Goal: Task Accomplishment & Management: Use online tool/utility

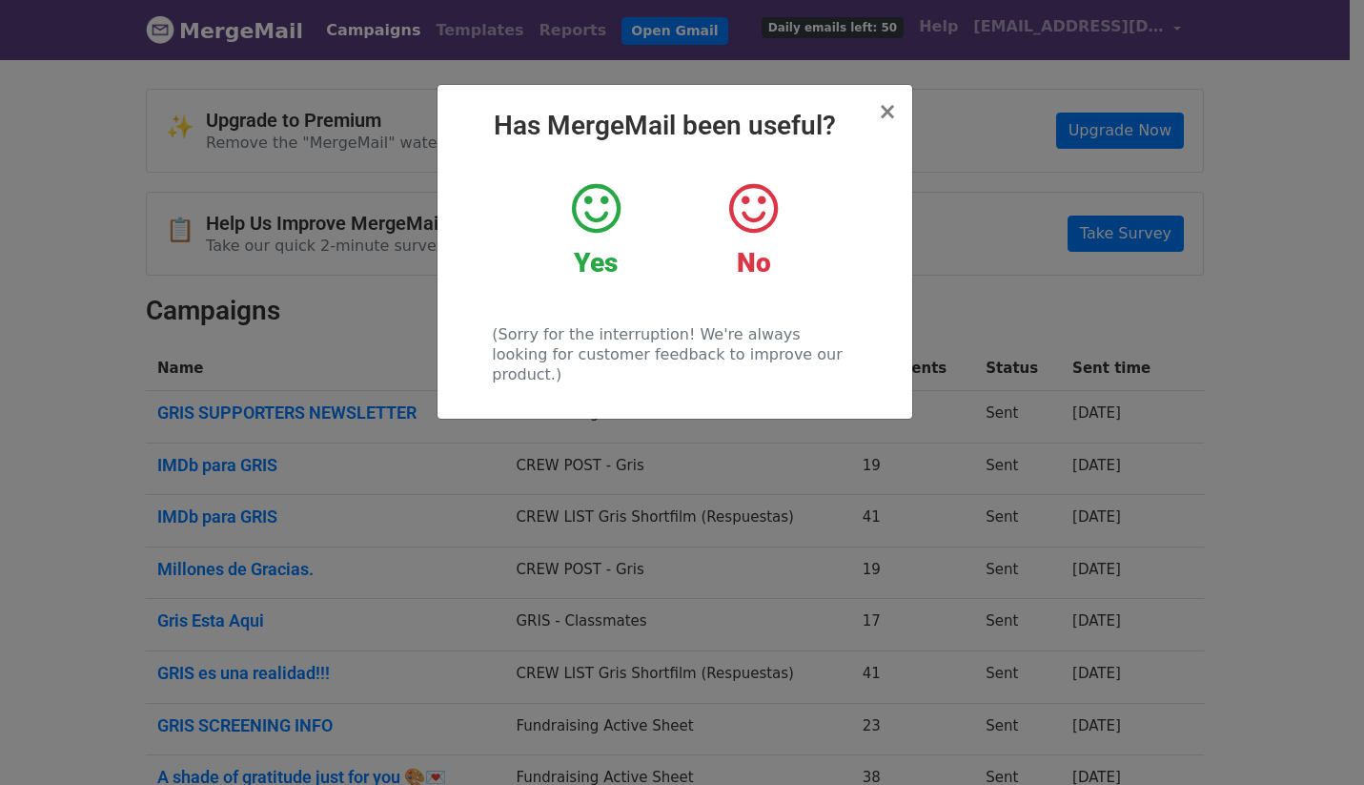
click at [589, 209] on icon at bounding box center [596, 208] width 49 height 57
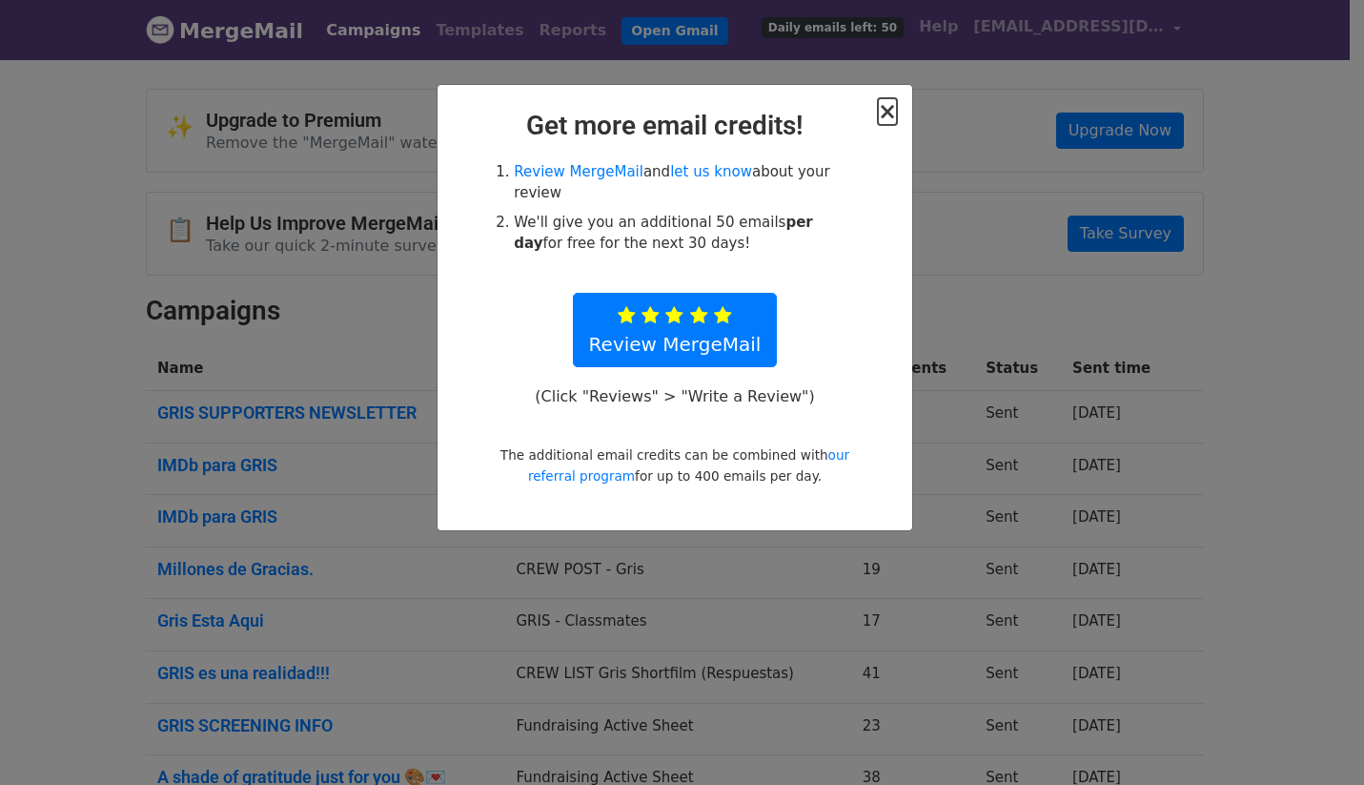
click at [888, 114] on span "×" at bounding box center [887, 111] width 19 height 27
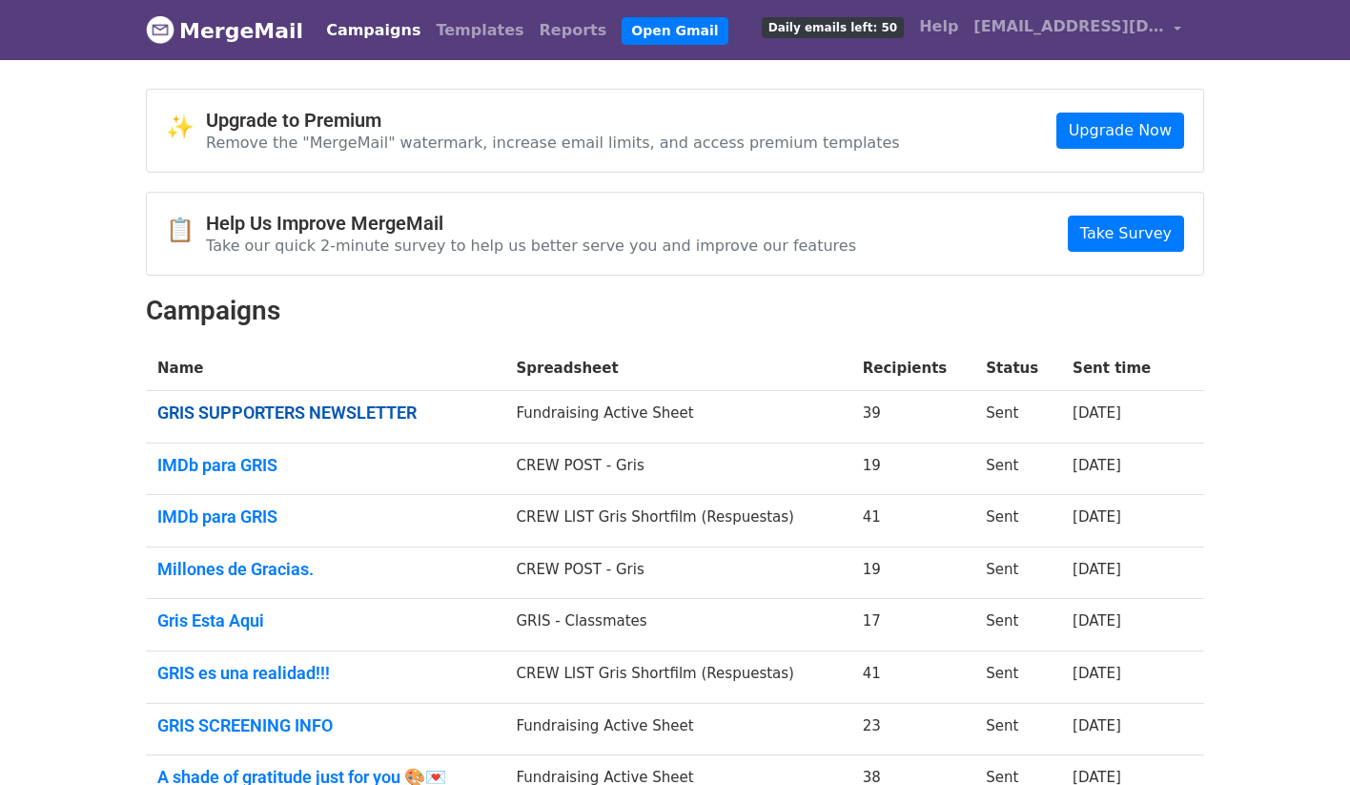
click at [361, 407] on link "GRIS SUPPORTERS NEWSLETTER" at bounding box center [325, 412] width 336 height 21
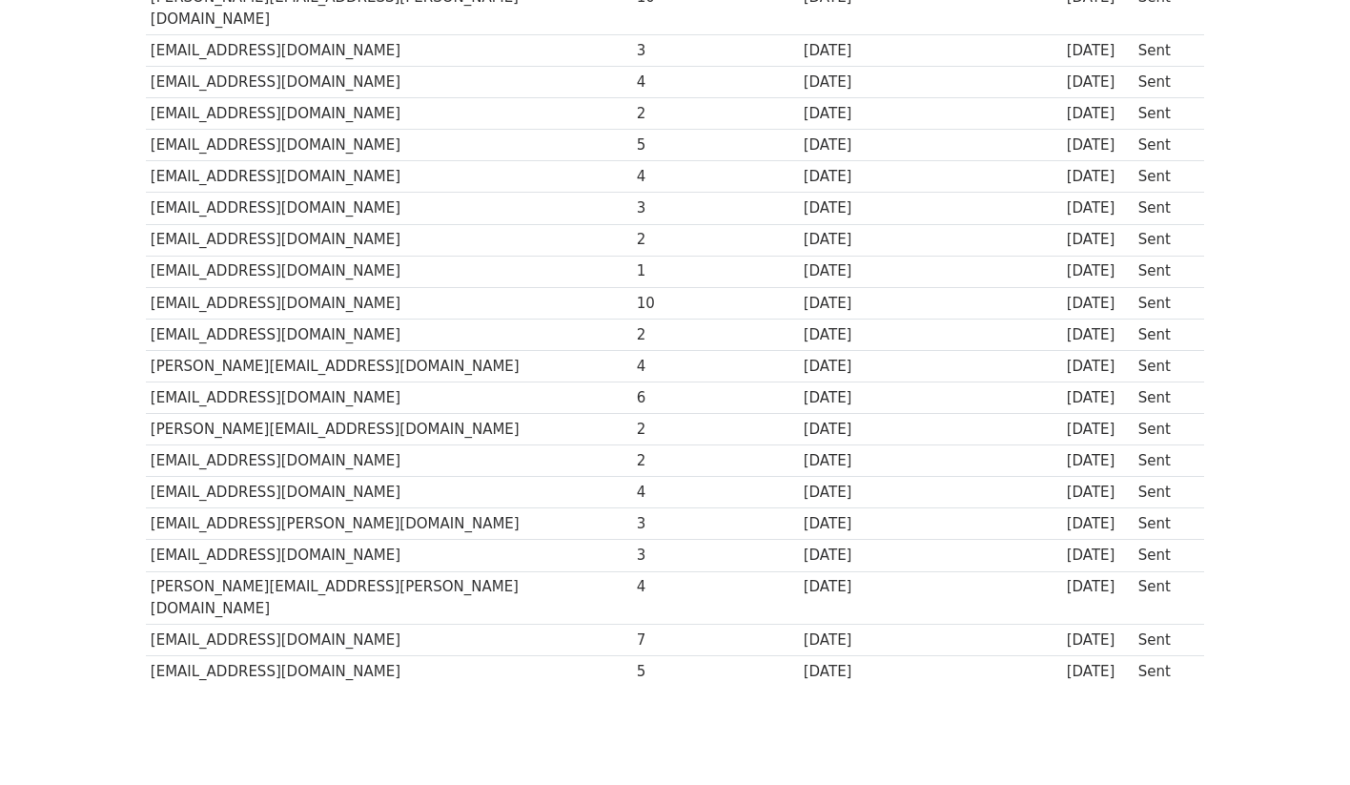
scroll to position [932, 0]
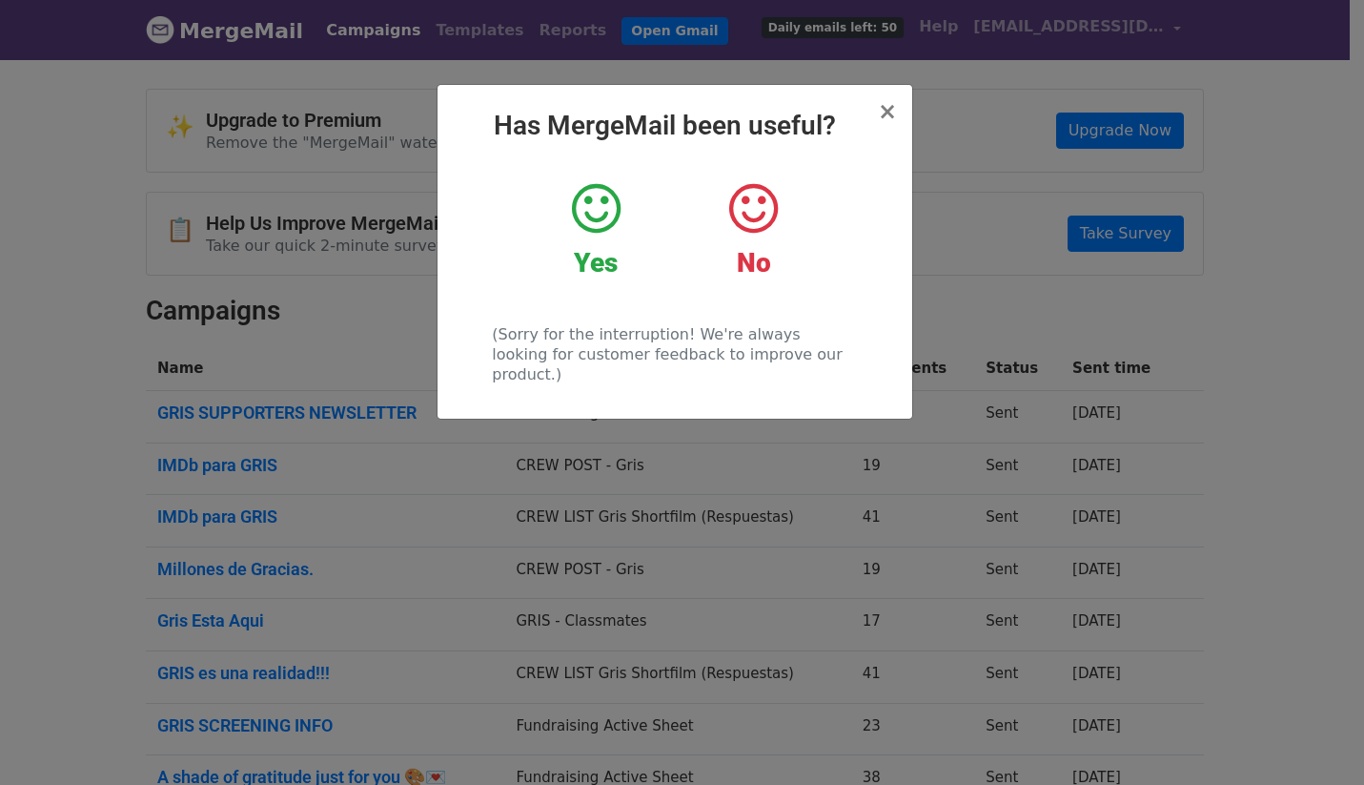
click at [601, 213] on icon at bounding box center [596, 208] width 49 height 57
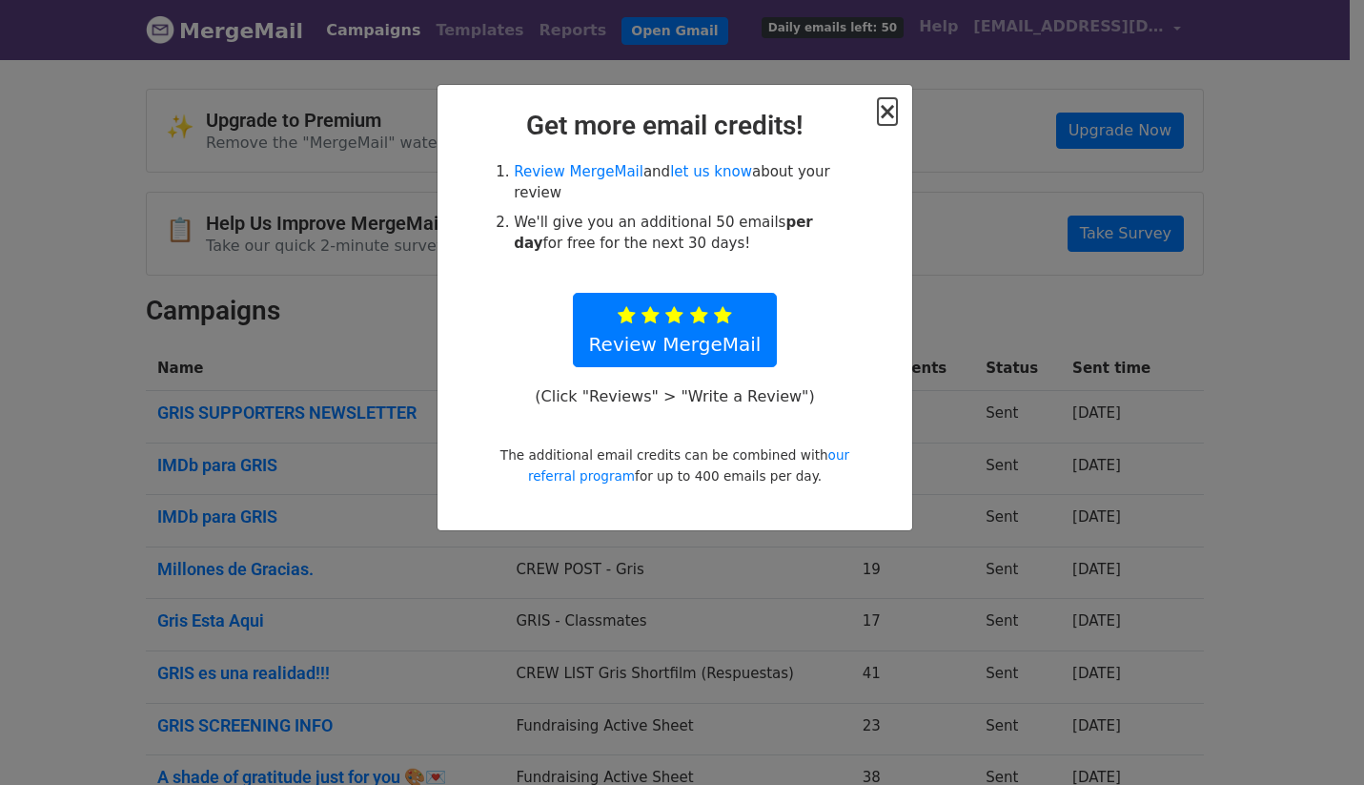
click at [893, 111] on span "×" at bounding box center [887, 111] width 19 height 27
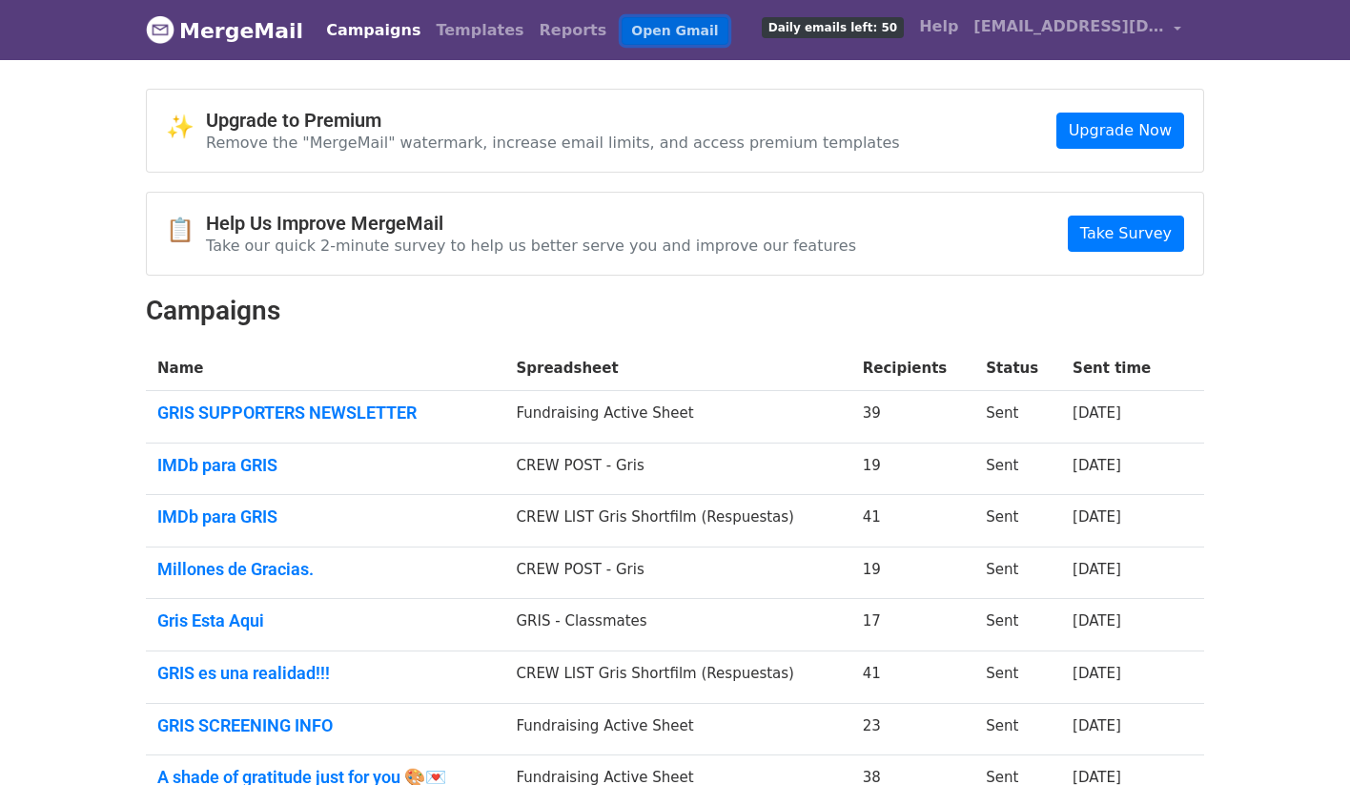
click at [622, 26] on link "Open Gmail" at bounding box center [675, 31] width 106 height 28
